Goal: Navigation & Orientation: Find specific page/section

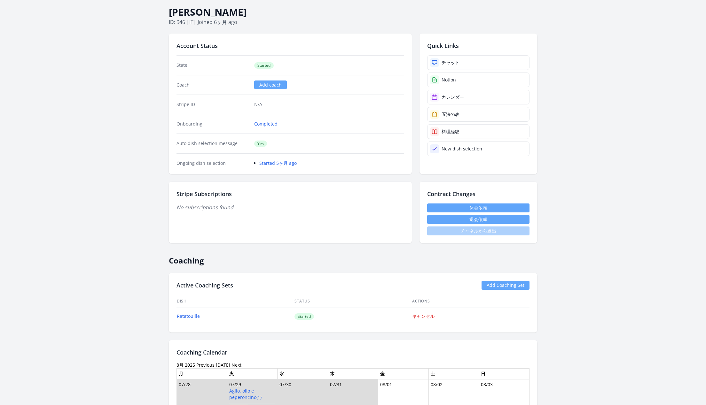
scroll to position [29, 0]
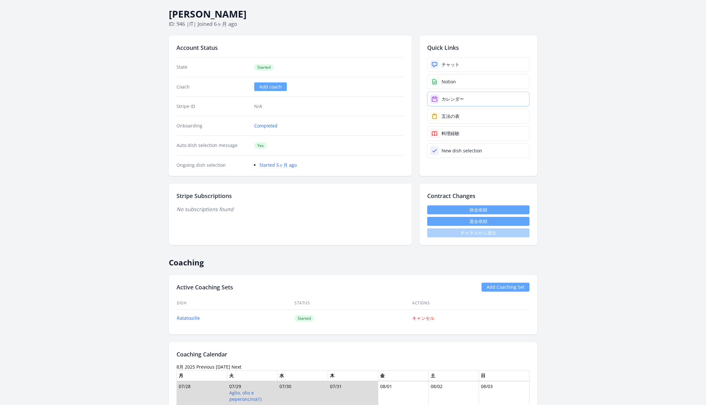
click at [455, 96] on div "カレンダー" at bounding box center [452, 99] width 22 height 6
click at [471, 59] on link "チャット" at bounding box center [478, 64] width 102 height 15
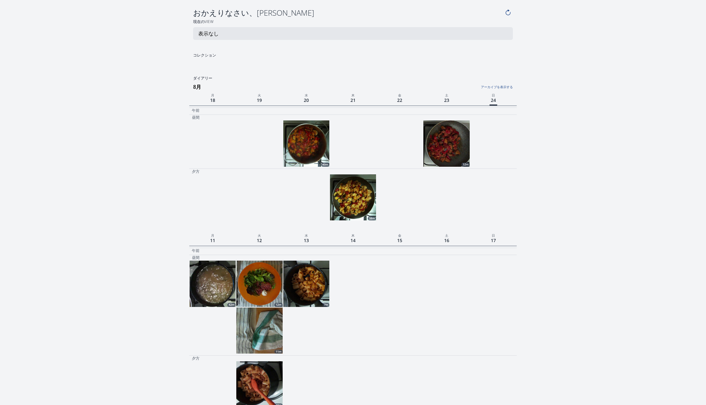
click at [491, 86] on link "アーカイブを表示する" at bounding box center [458, 85] width 109 height 8
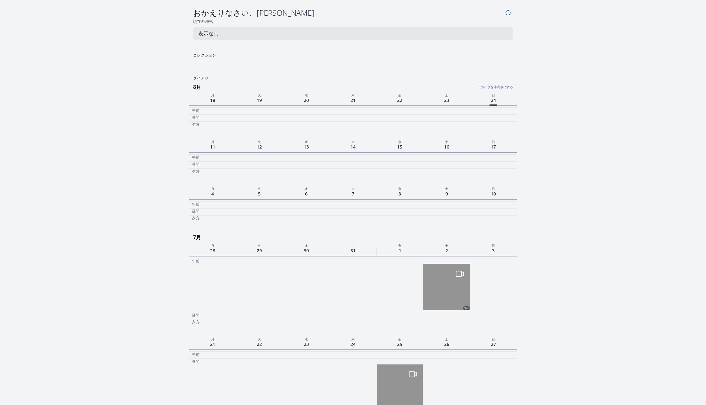
click at [492, 81] on link "アーカイブを非表示にする" at bounding box center [458, 85] width 109 height 8
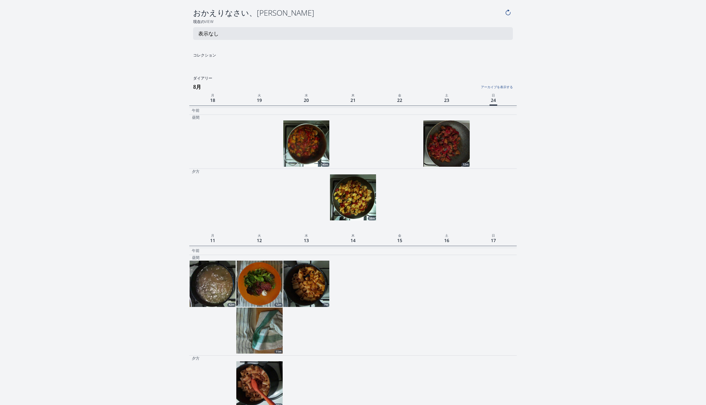
click at [456, 140] on img at bounding box center [446, 144] width 46 height 46
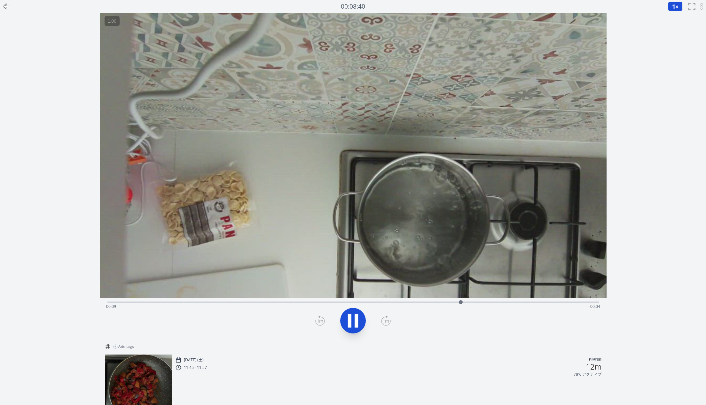
click at [8, 3] on icon at bounding box center [7, 7] width 8 height 8
